Goal: Task Accomplishment & Management: Use online tool/utility

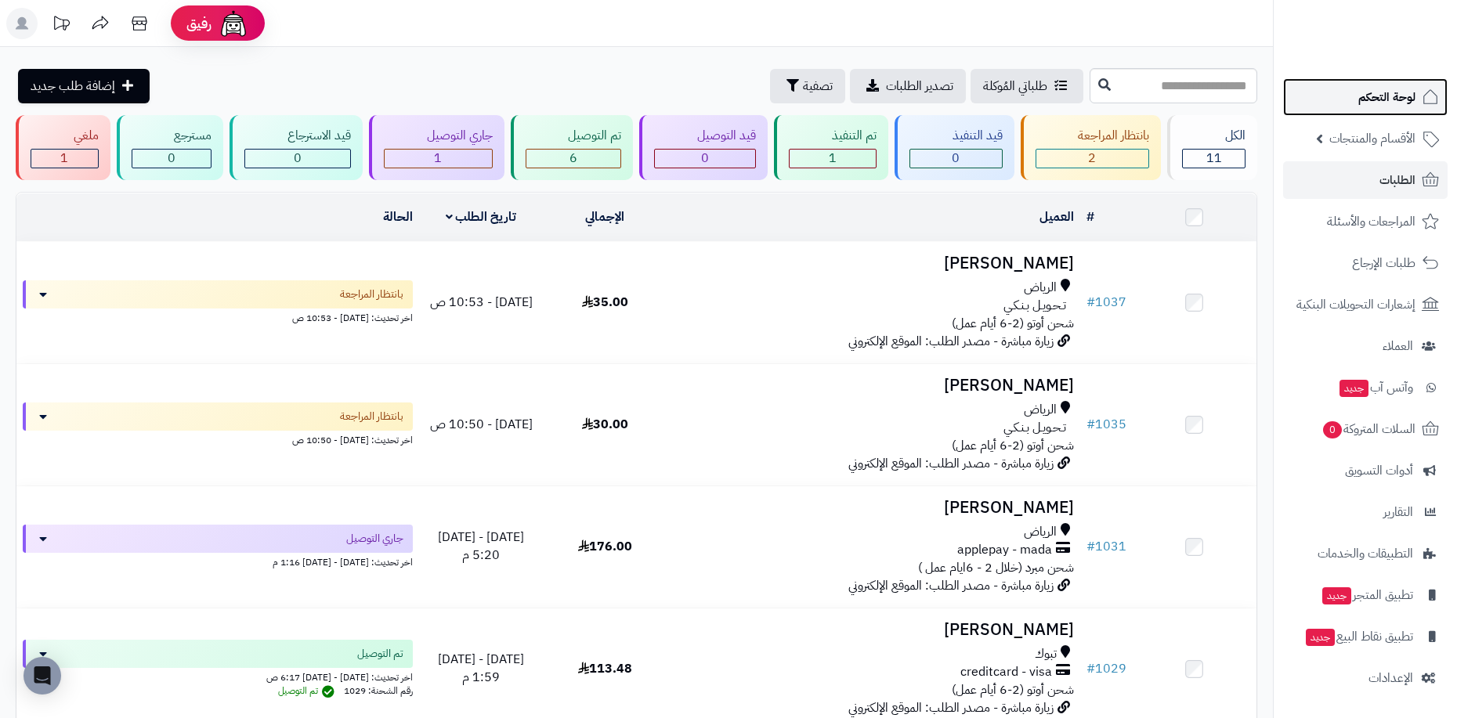
click at [1389, 106] on span "لوحة التحكم" at bounding box center [1386, 97] width 57 height 22
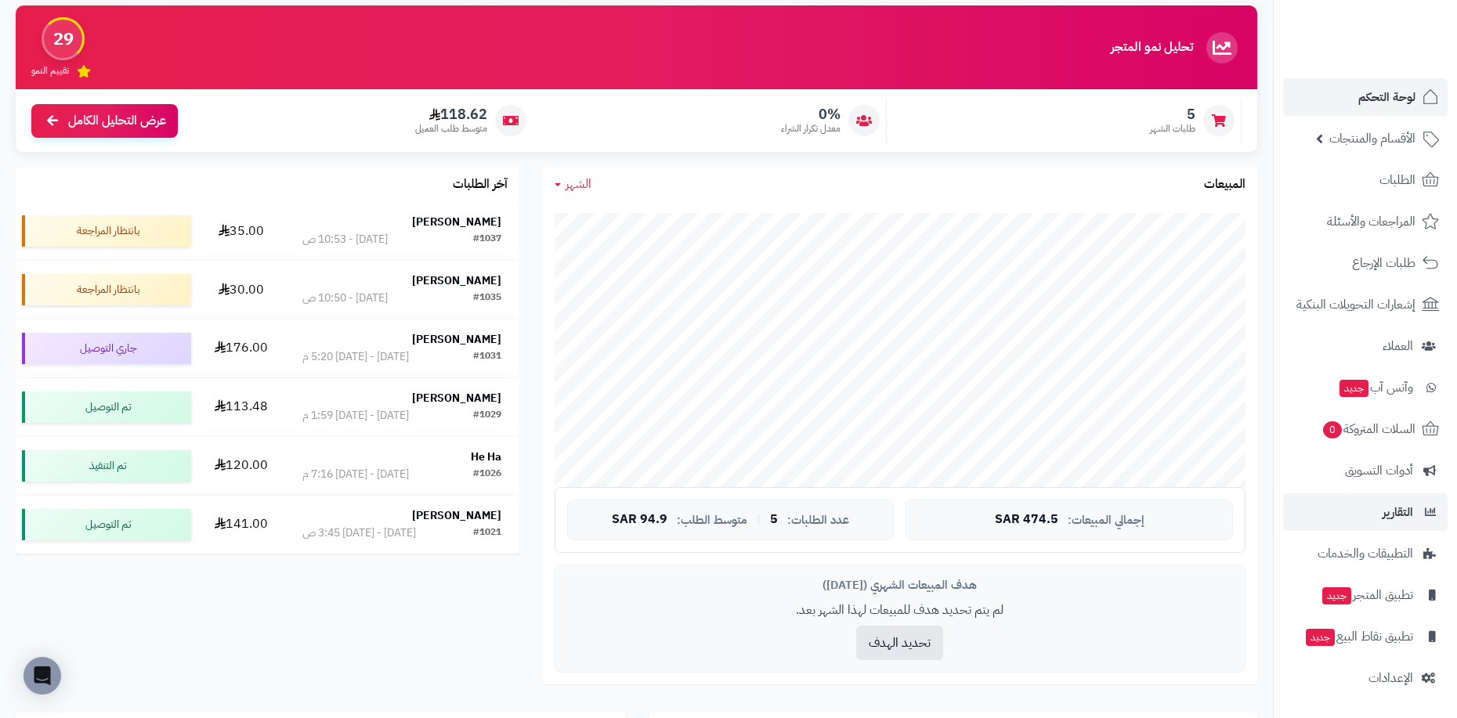
scroll to position [157, 0]
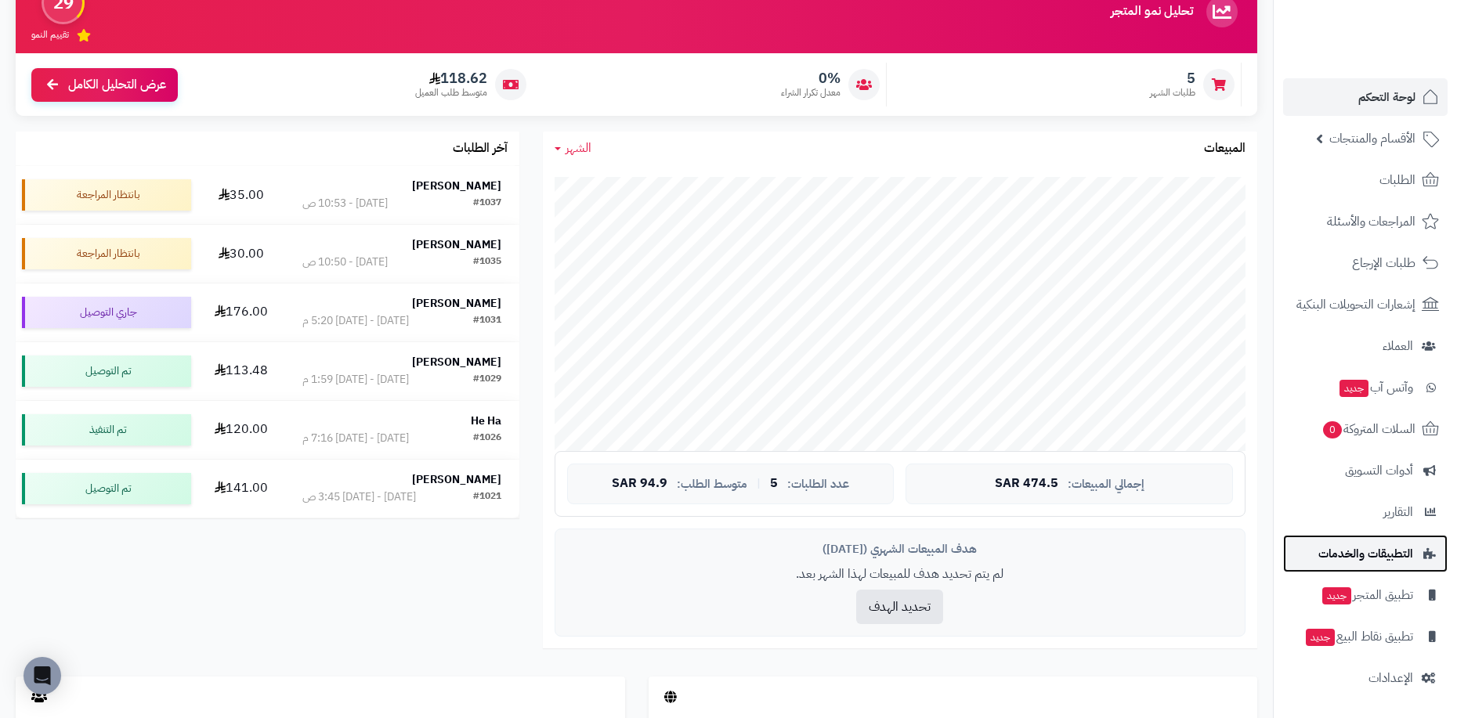
click at [1383, 550] on span "التطبيقات والخدمات" at bounding box center [1365, 554] width 95 height 22
click at [1347, 550] on span "التطبيقات والخدمات" at bounding box center [1365, 554] width 95 height 22
click at [1387, 559] on span "التطبيقات والخدمات" at bounding box center [1365, 554] width 95 height 22
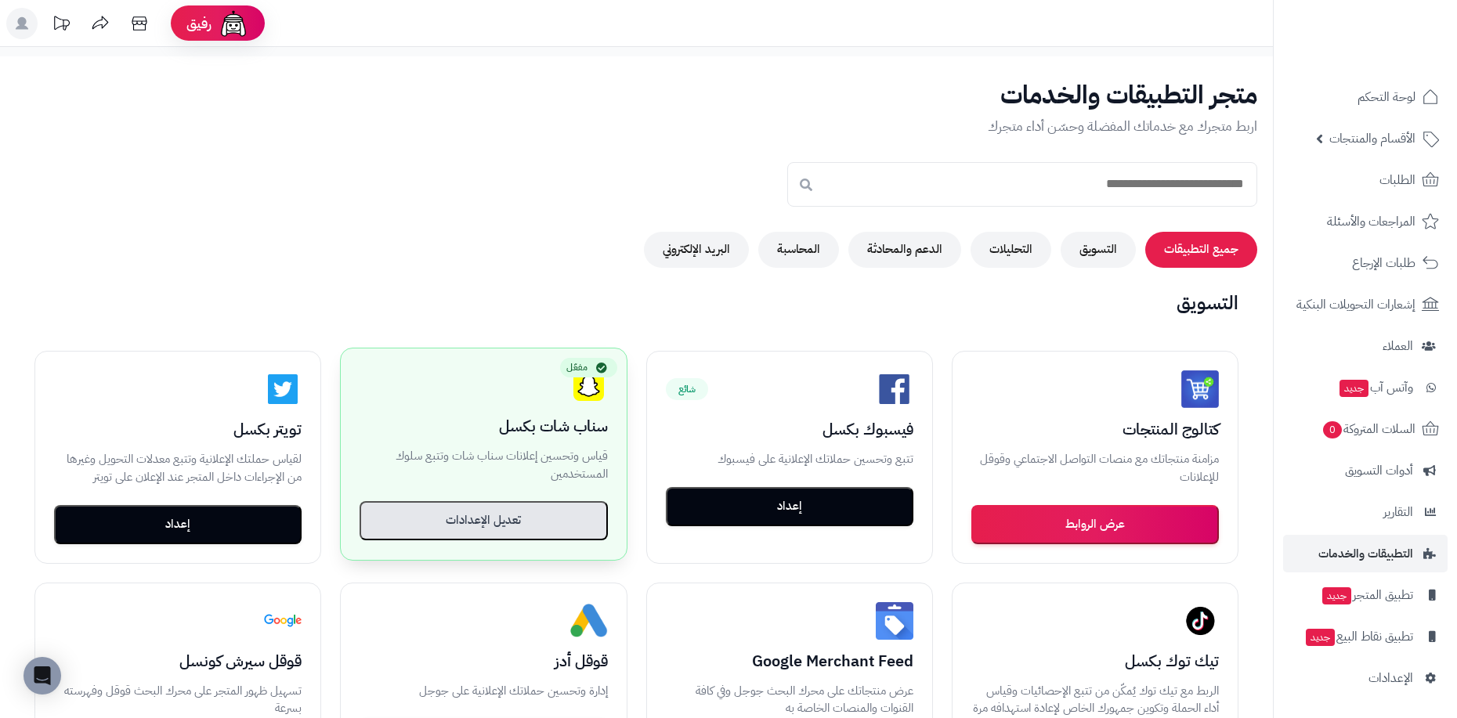
click at [528, 525] on button "تعديل الإعدادات" at bounding box center [484, 520] width 248 height 39
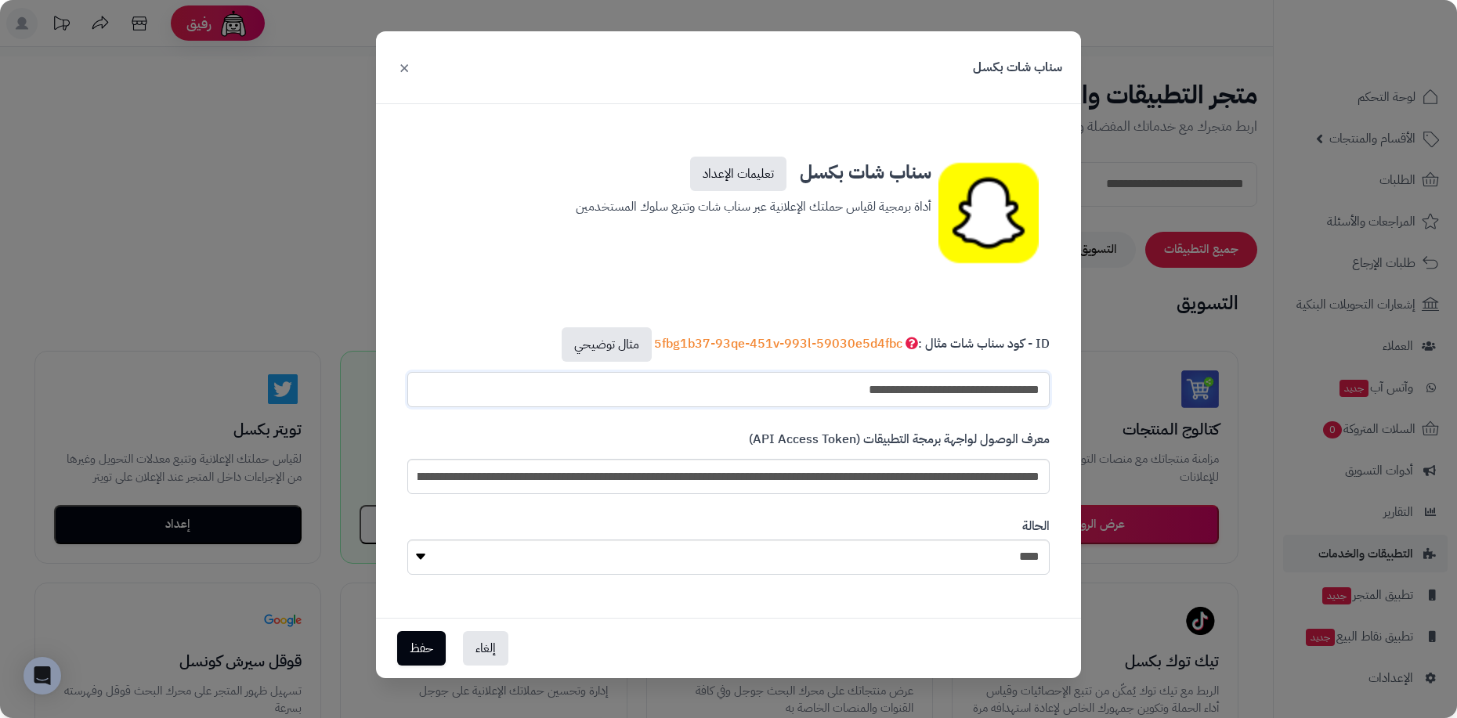
click at [913, 393] on input "**********" at bounding box center [728, 389] width 642 height 35
click at [402, 70] on button "×" at bounding box center [404, 66] width 19 height 34
